Goal: Task Accomplishment & Management: Use online tool/utility

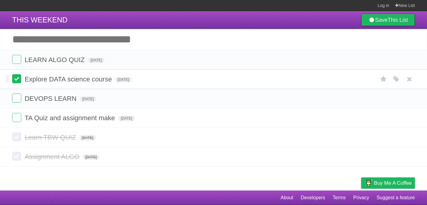
click at [16, 83] on label at bounding box center [16, 78] width 9 height 9
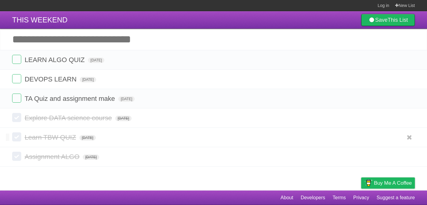
click at [17, 141] on label at bounding box center [16, 137] width 9 height 9
click at [21, 122] on label at bounding box center [16, 117] width 9 height 9
click at [18, 142] on label at bounding box center [16, 137] width 9 height 9
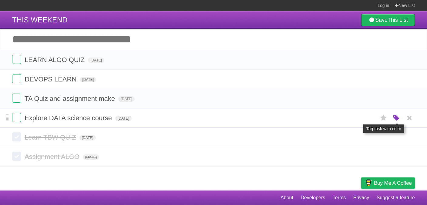
click at [396, 122] on icon "button" at bounding box center [396, 118] width 8 height 8
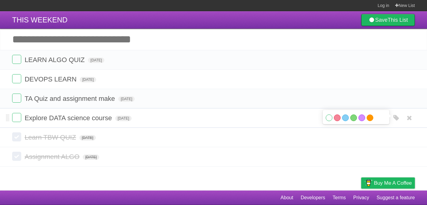
click at [368, 121] on label "Orange" at bounding box center [370, 118] width 7 height 7
click at [371, 121] on label "Orange" at bounding box center [370, 118] width 7 height 7
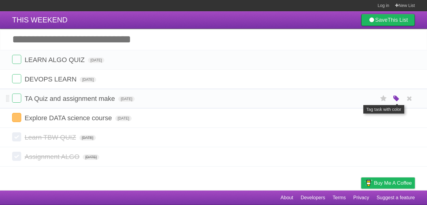
click at [397, 103] on icon "button" at bounding box center [396, 99] width 8 height 8
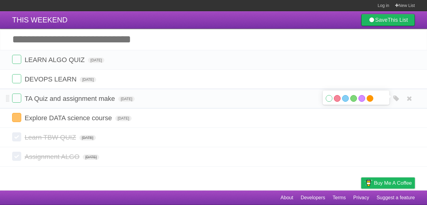
click at [370, 102] on label "Orange" at bounding box center [370, 98] width 7 height 7
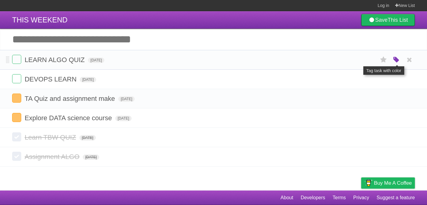
click at [394, 63] on icon "button" at bounding box center [396, 60] width 8 height 8
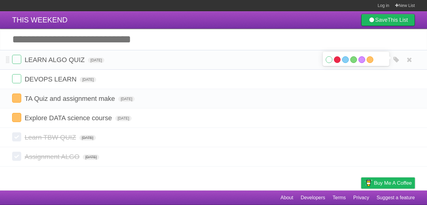
click at [336, 63] on label "Red" at bounding box center [337, 59] width 7 height 7
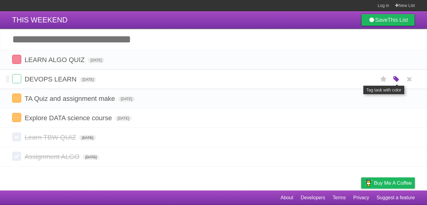
click at [396, 83] on icon "button" at bounding box center [396, 80] width 8 height 8
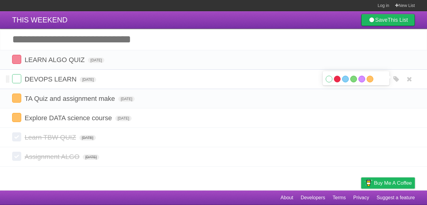
click at [339, 82] on label "Red" at bounding box center [337, 79] width 7 height 7
